Goal: Task Accomplishment & Management: Manage account settings

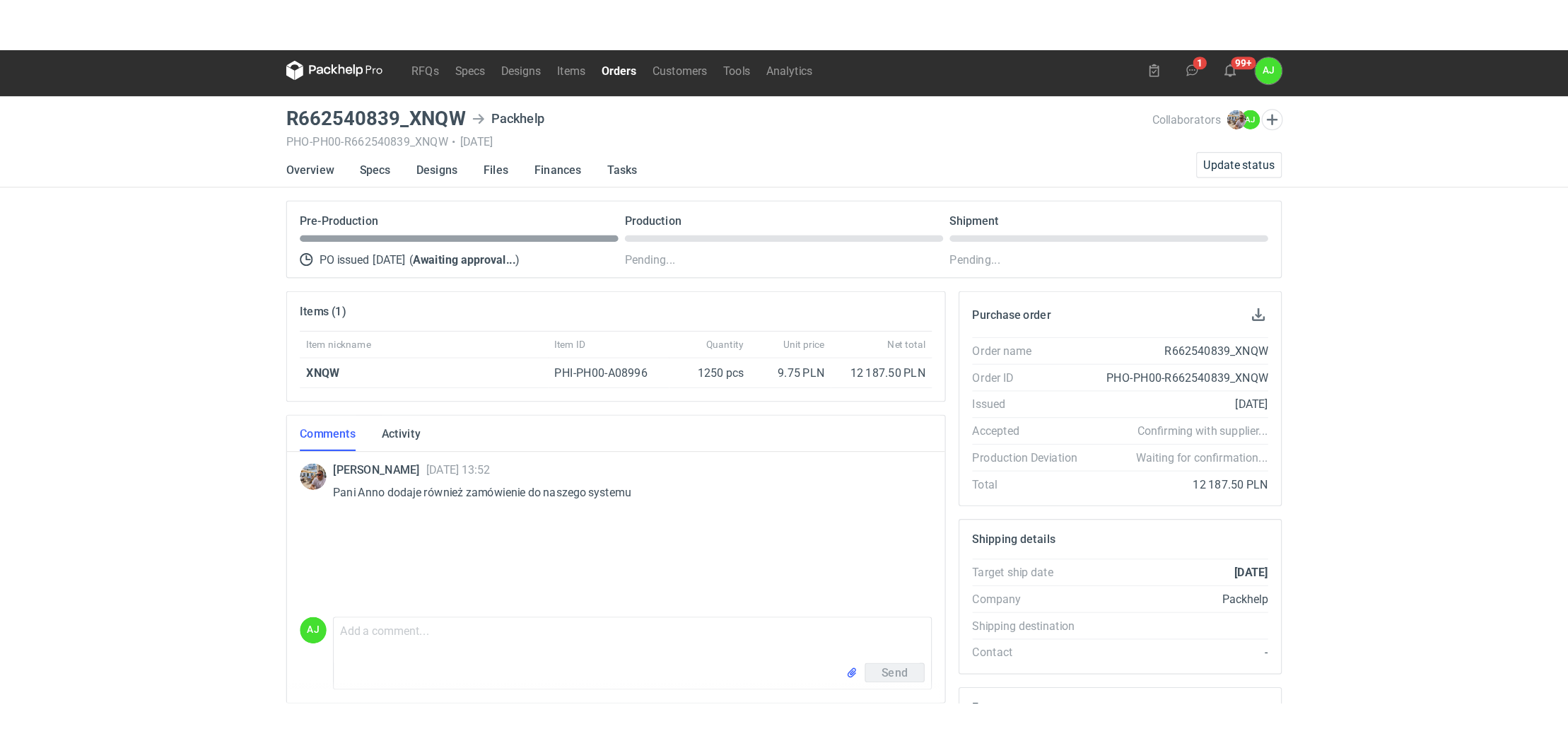
scroll to position [14, 0]
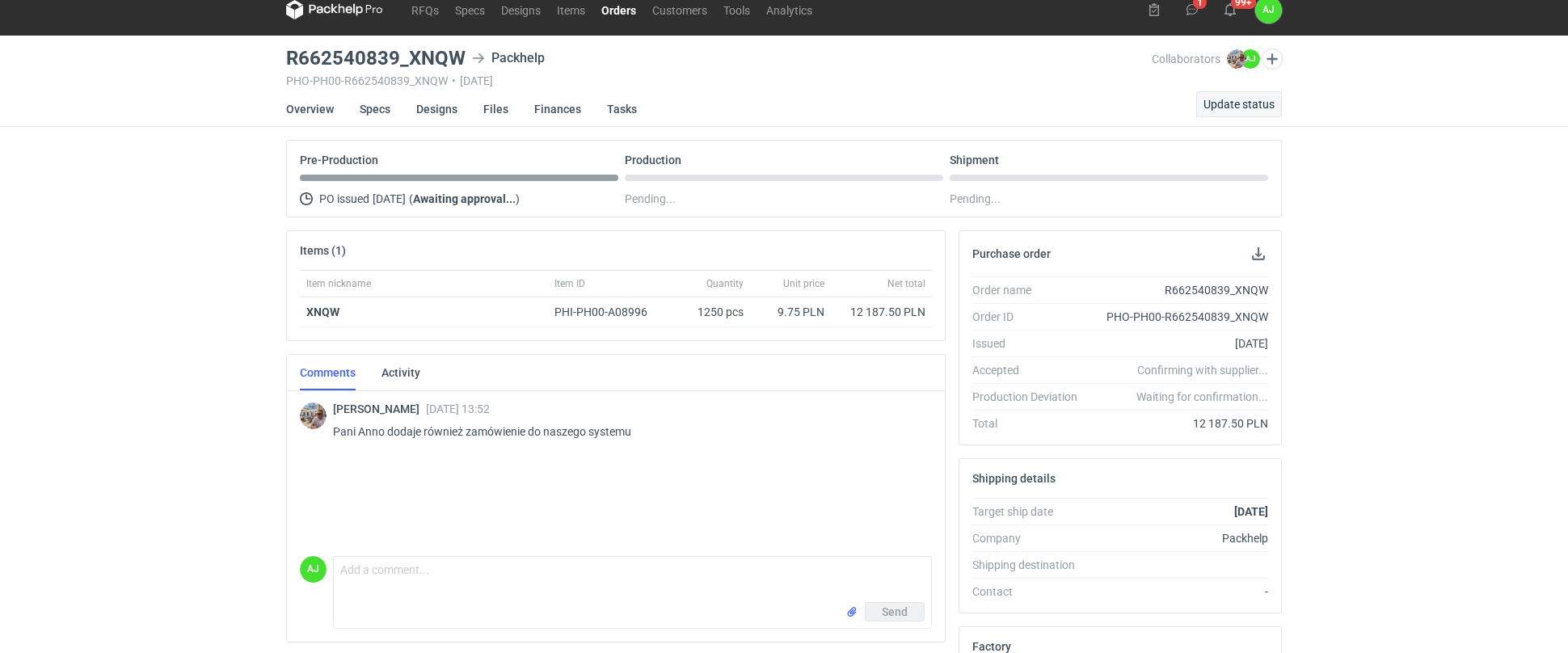
click at [1260, 101] on span "Update status" at bounding box center [1239, 104] width 71 height 12
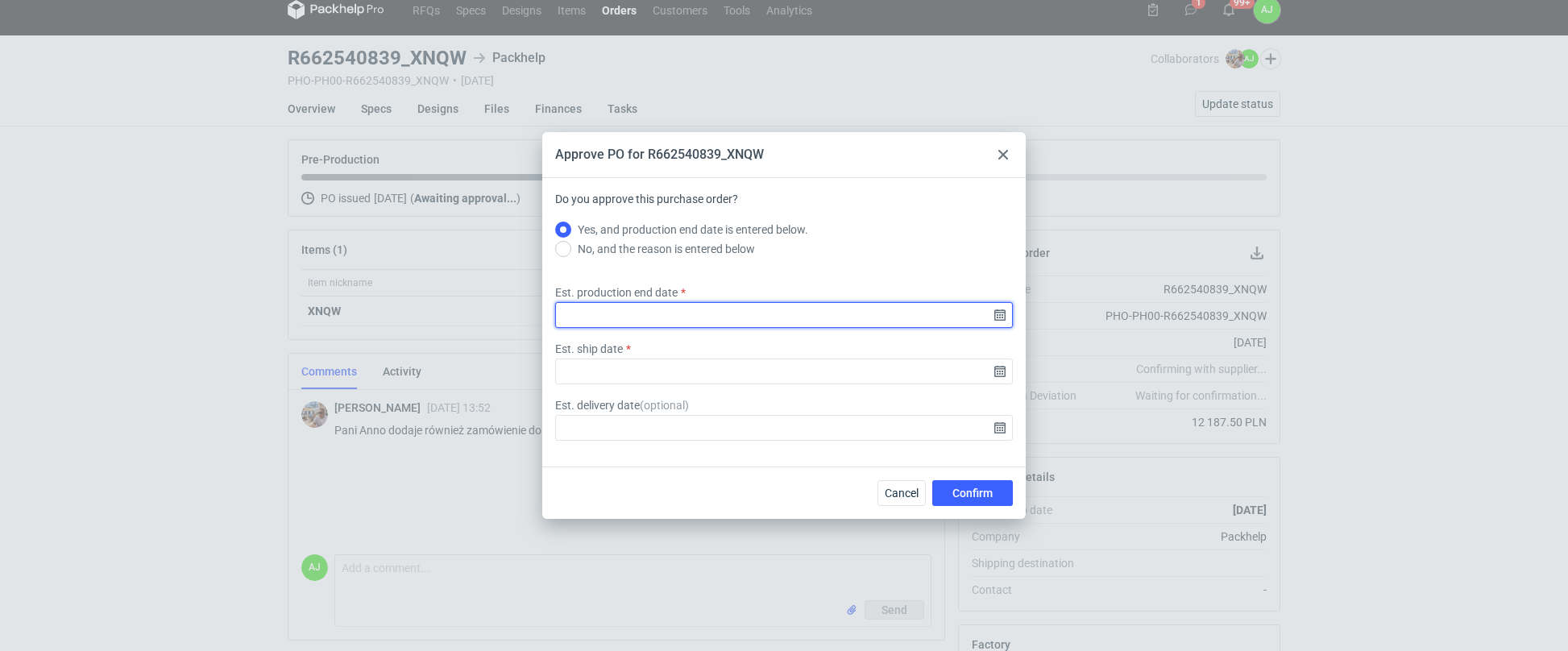
click at [593, 316] on input "Est. production end date" at bounding box center [784, 314] width 457 height 26
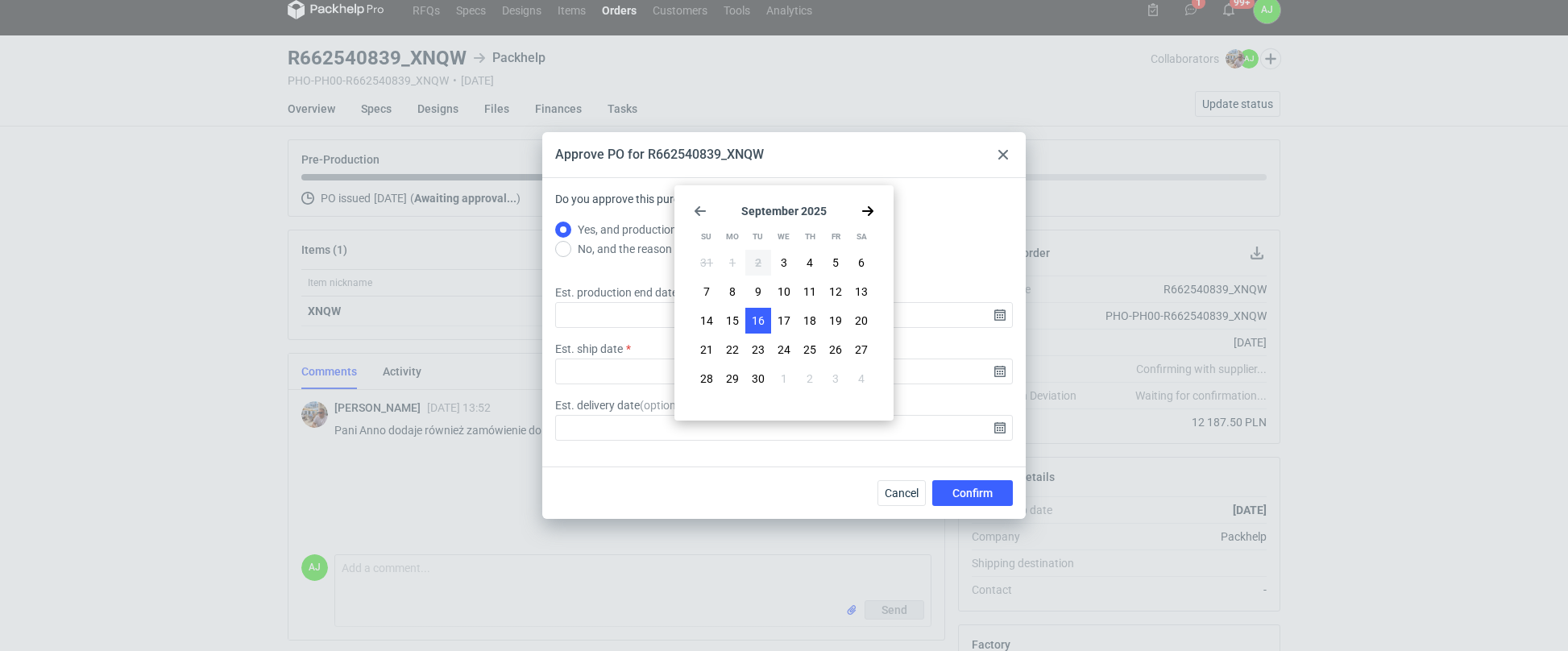
click at [756, 319] on span "16" at bounding box center [757, 320] width 13 height 16
type input "[DATE]"
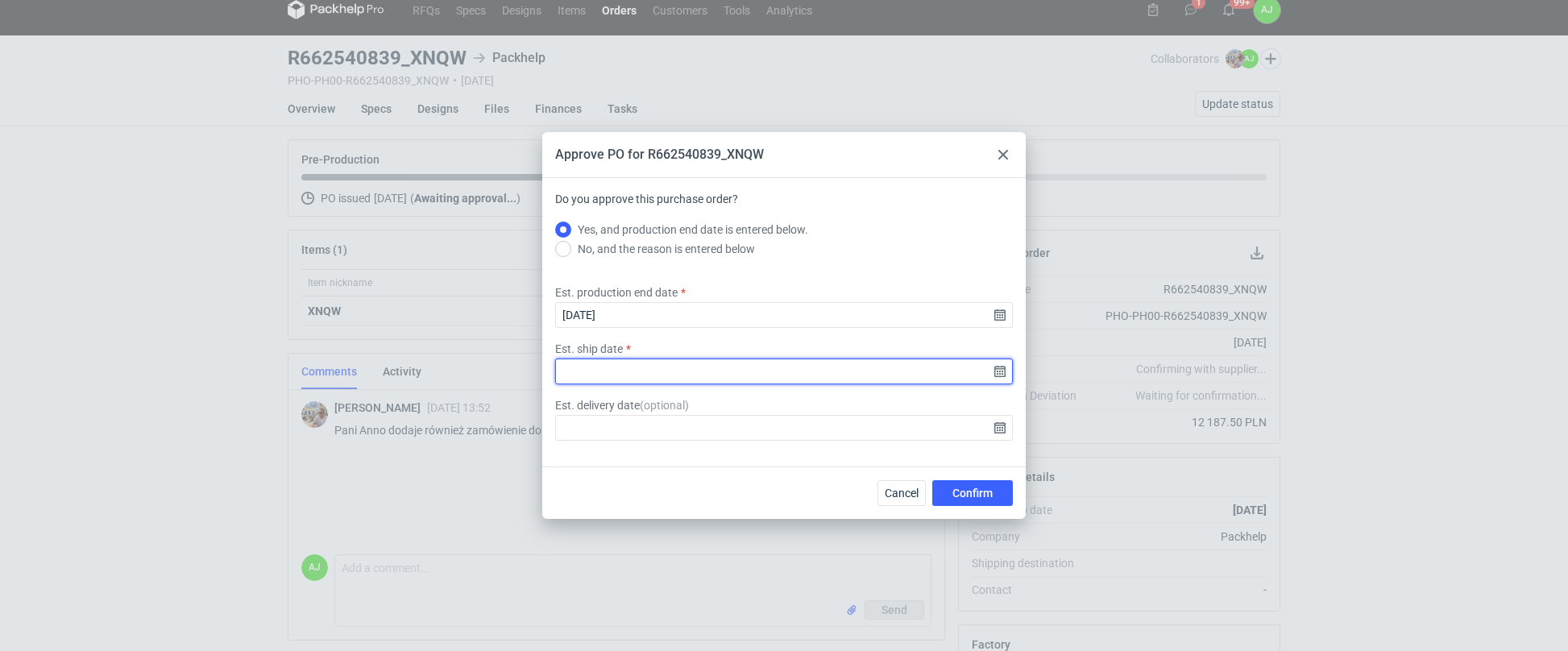
click at [580, 373] on input "Est. ship date" at bounding box center [784, 371] width 457 height 26
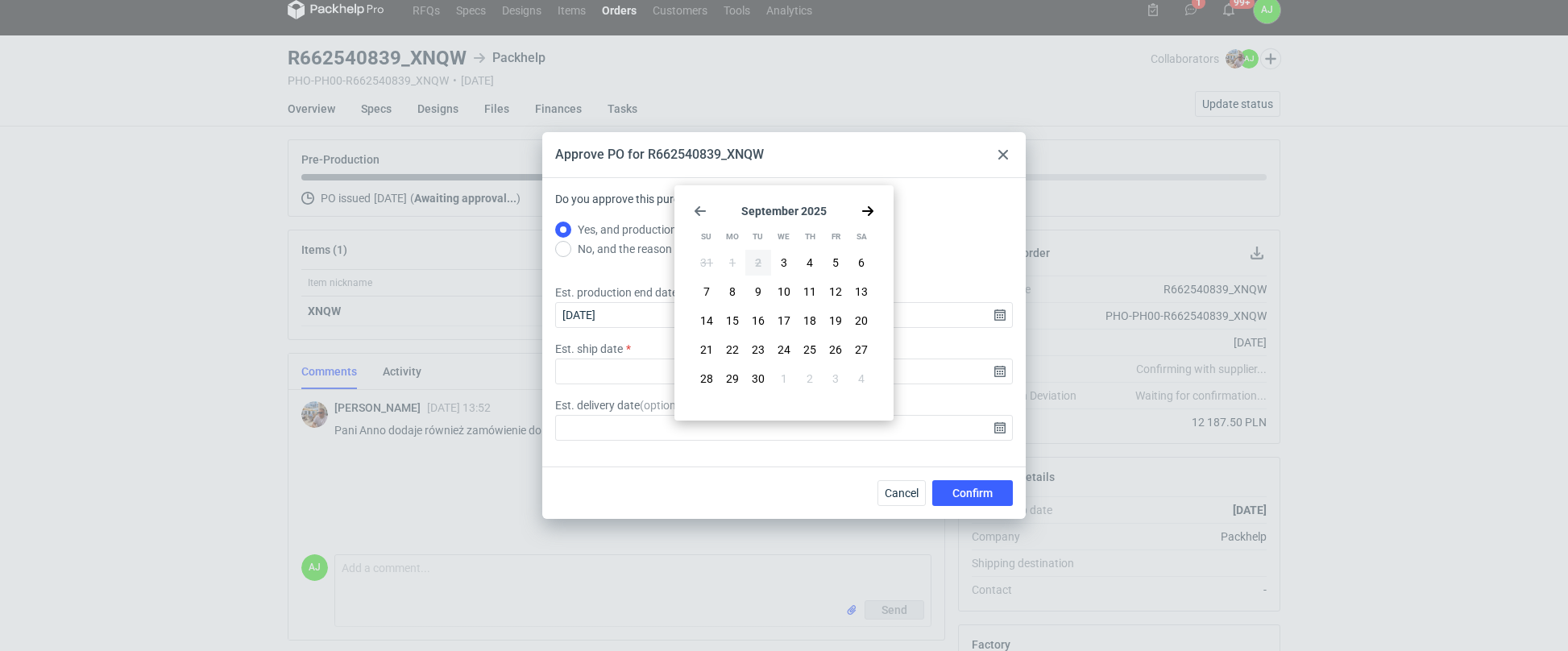
drag, startPoint x: 784, startPoint y: 316, endPoint x: 837, endPoint y: 339, distance: 57.8
click at [784, 316] on span "17" at bounding box center [784, 320] width 13 height 16
type input "[DATE]"
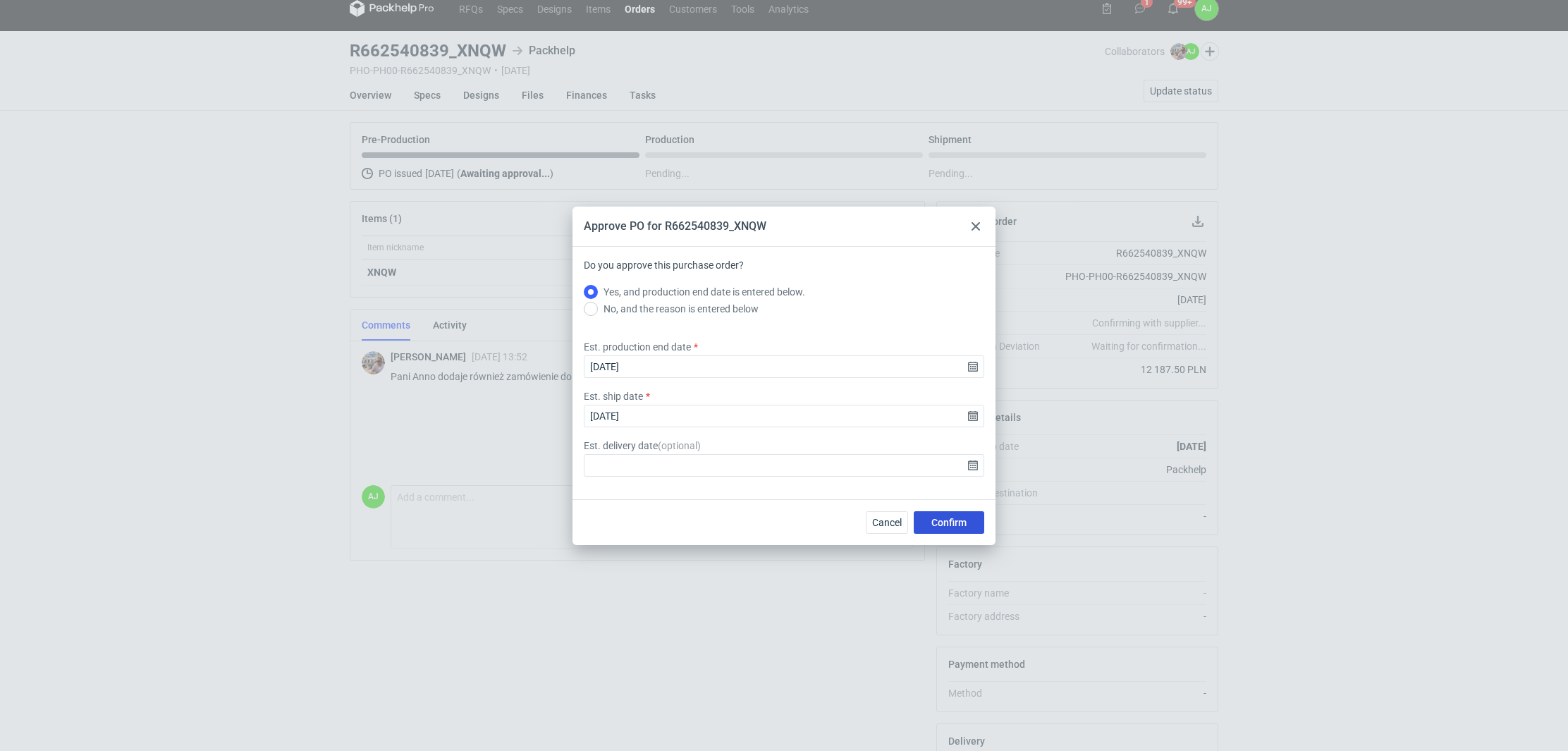
click at [958, 521] on span "Confirm" at bounding box center [949, 523] width 35 height 10
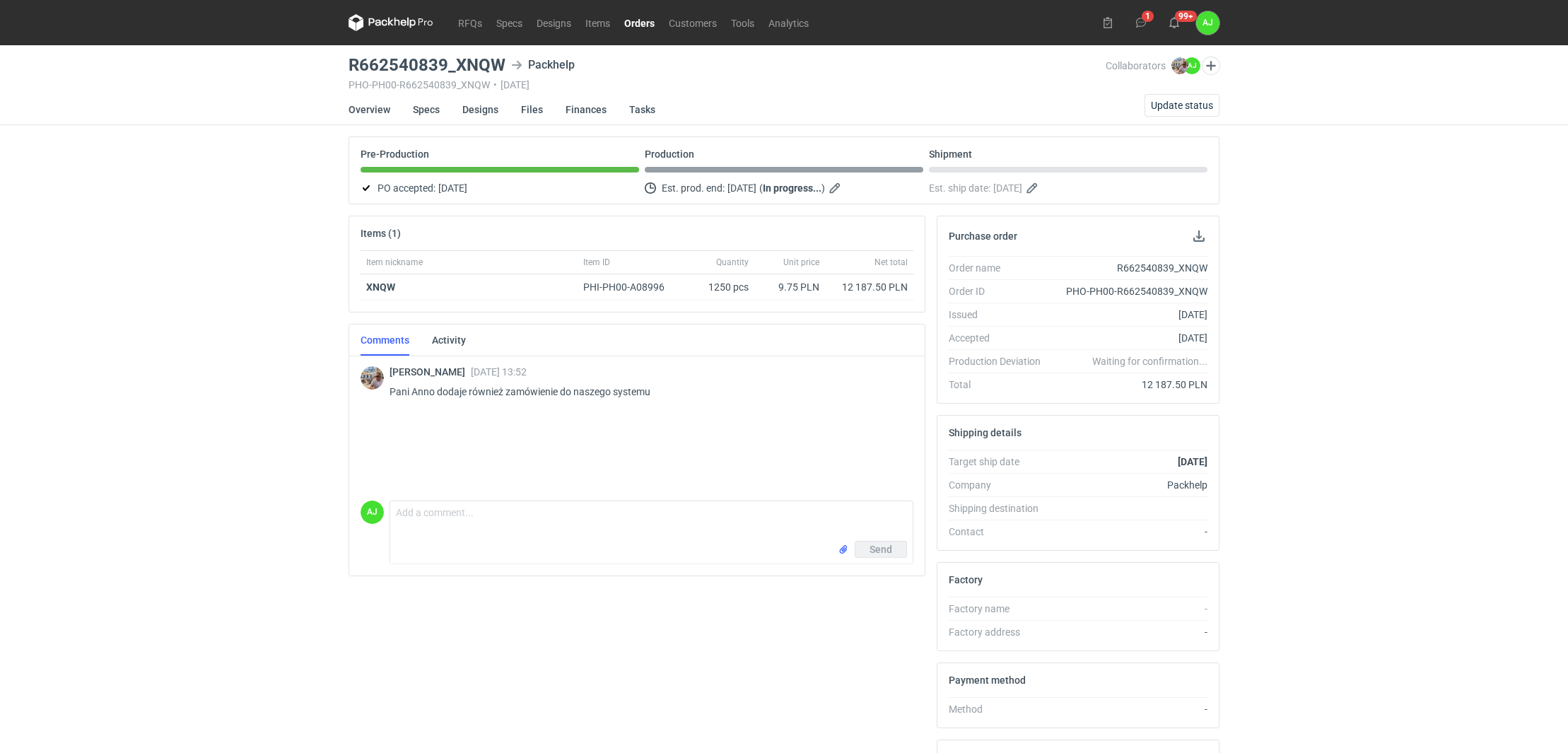
scroll to position [0, 0]
click at [1140, 20] on icon at bounding box center [1140, 22] width 11 height 11
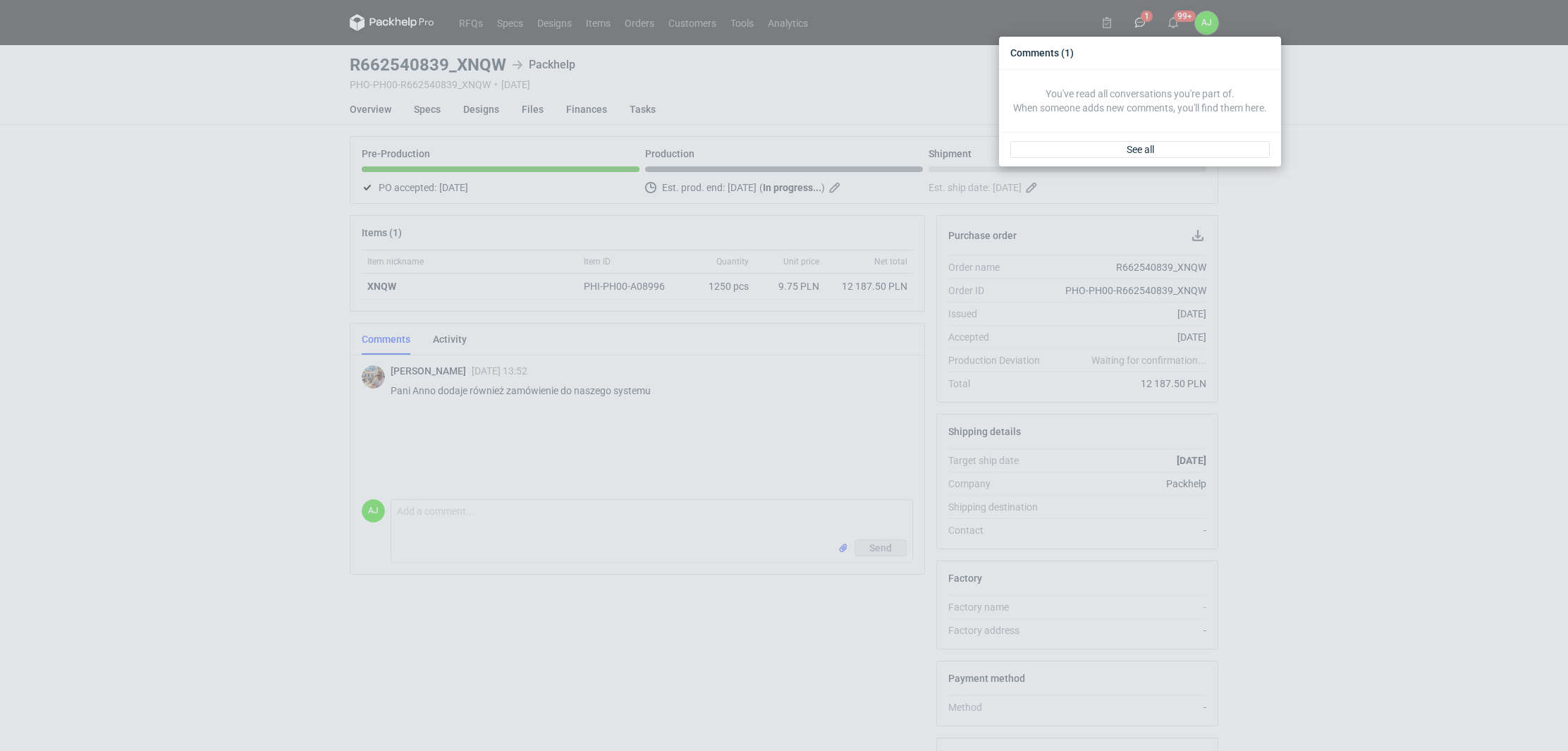
click at [1371, 245] on div "Comments (1) You've read all conversations you're part of. When someone adds ne…" at bounding box center [784, 375] width 1568 height 751
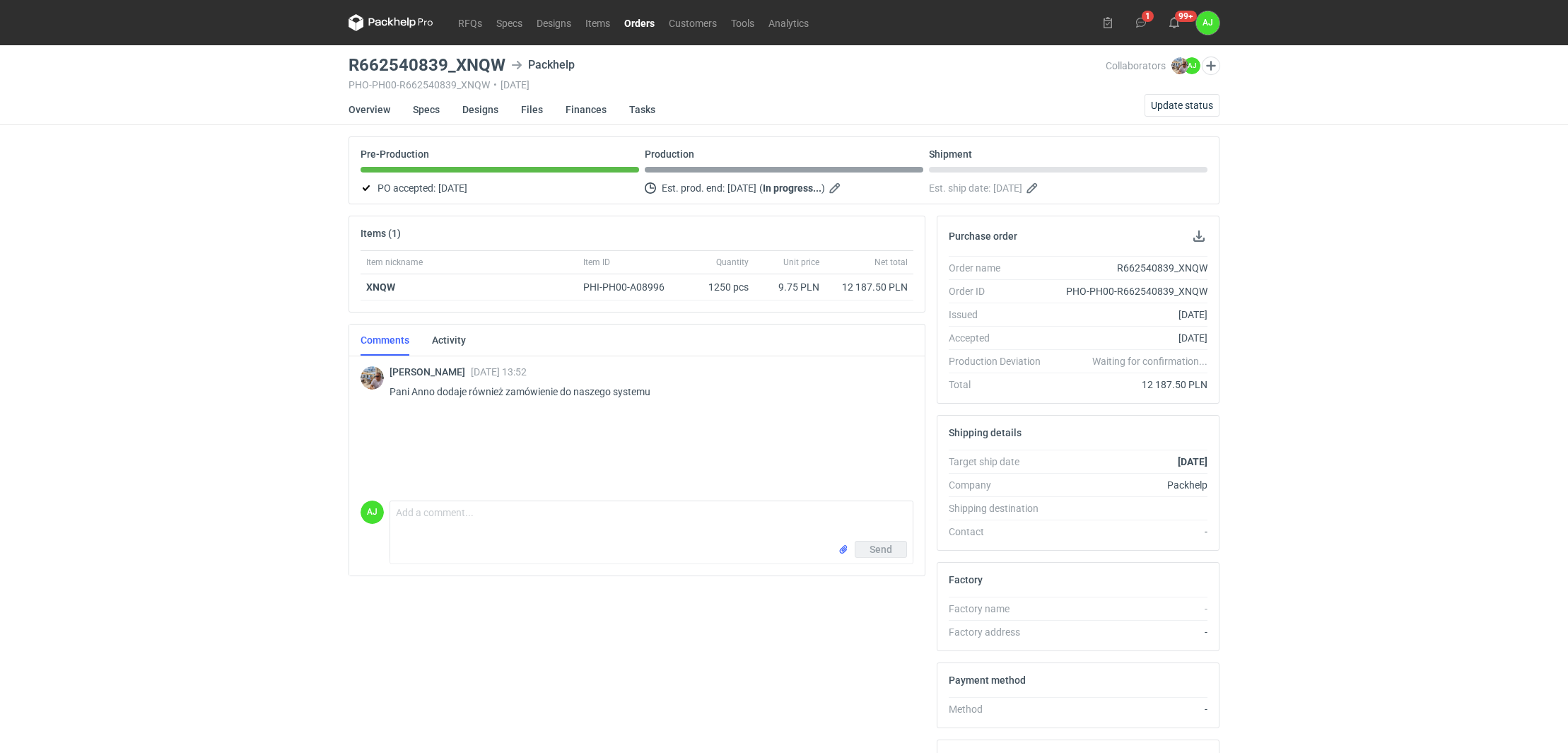
click at [660, 427] on div "[PERSON_NAME] [DATE] 13:52 Pani Anno dodaje również zamówienie do naszego syste…" at bounding box center [637, 424] width 553 height 141
click at [322, 86] on div "RFQs Specs Designs Items Orders Customers Tools Analytics 1 99+ [PERSON_NAME] […" at bounding box center [784, 376] width 1568 height 753
